Goal: Entertainment & Leisure: Consume media (video, audio)

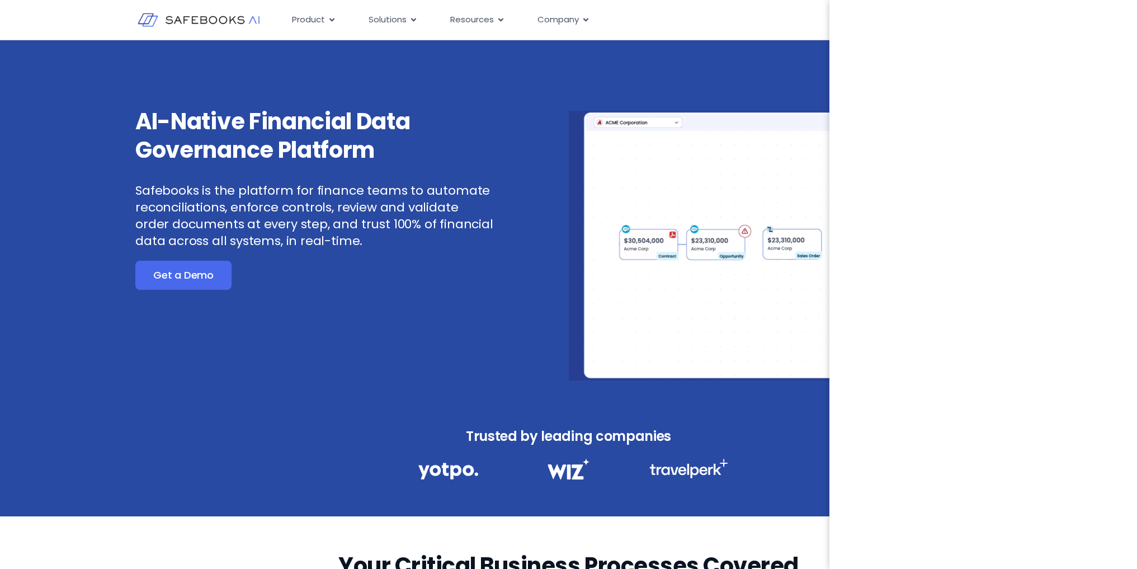
click at [1029, 261] on iframe at bounding box center [982, 284] width 307 height 569
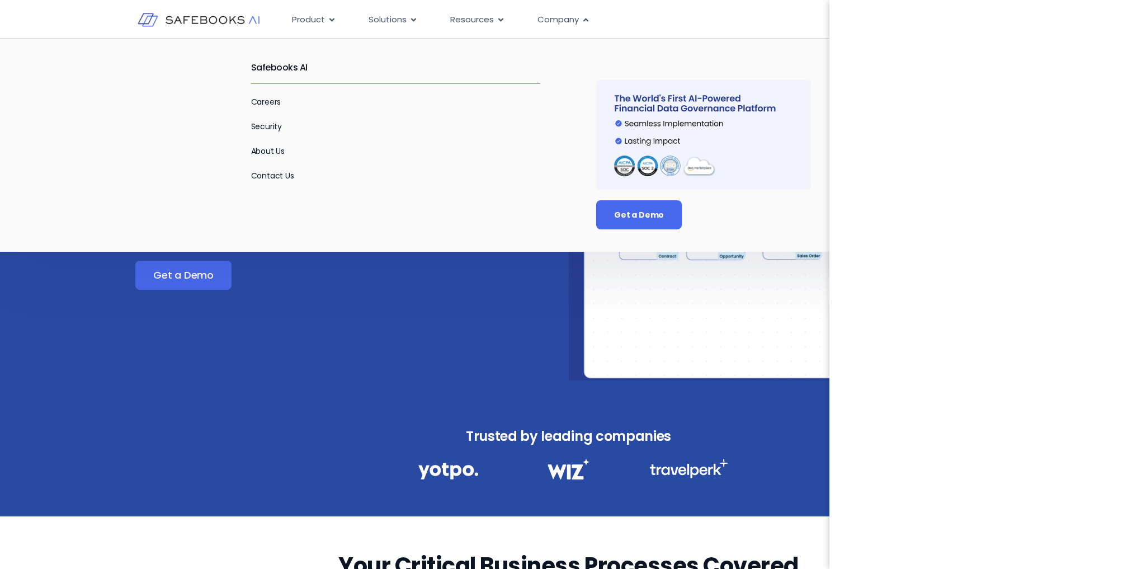
click at [620, 226] on video at bounding box center [808, 245] width 479 height 269
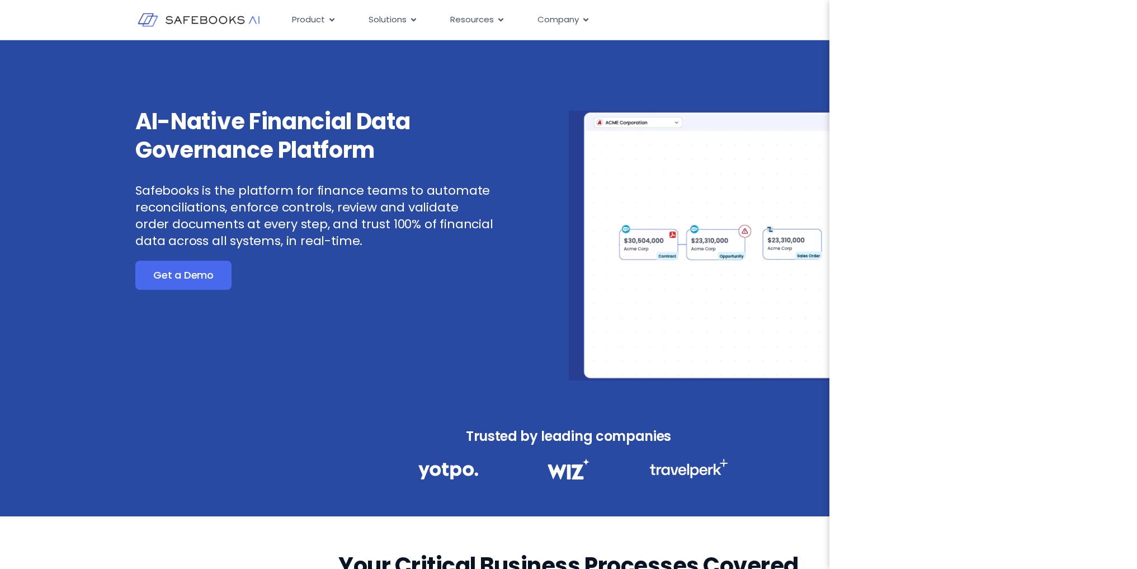
drag, startPoint x: 627, startPoint y: 228, endPoint x: 831, endPoint y: 247, distance: 204.4
click at [642, 228] on video at bounding box center [808, 245] width 479 height 269
click at [573, 332] on video at bounding box center [808, 245] width 479 height 269
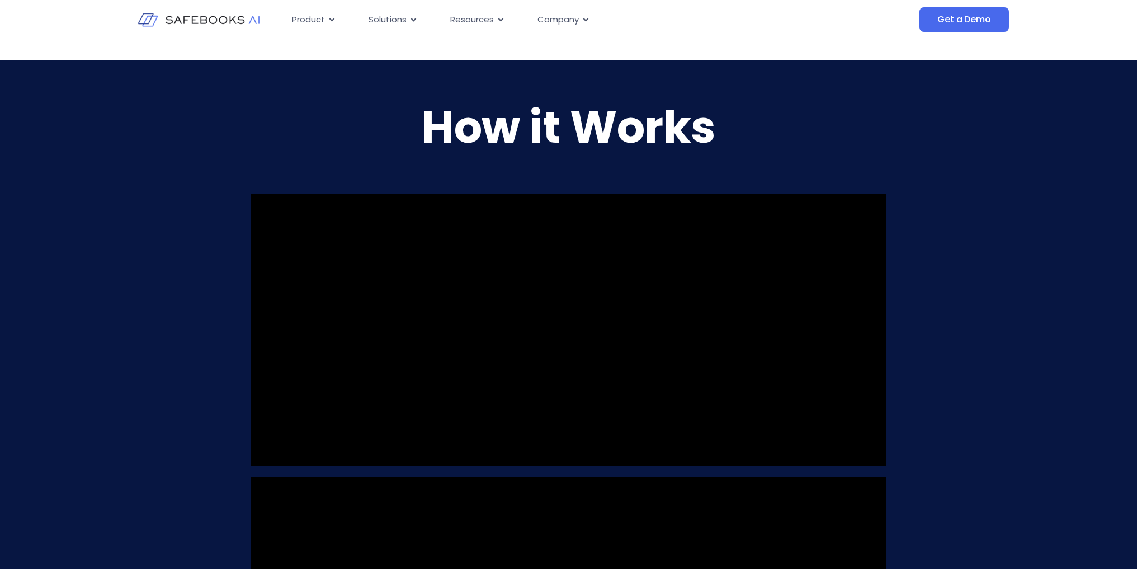
scroll to position [894, 0]
